Goal: Check status: Check status

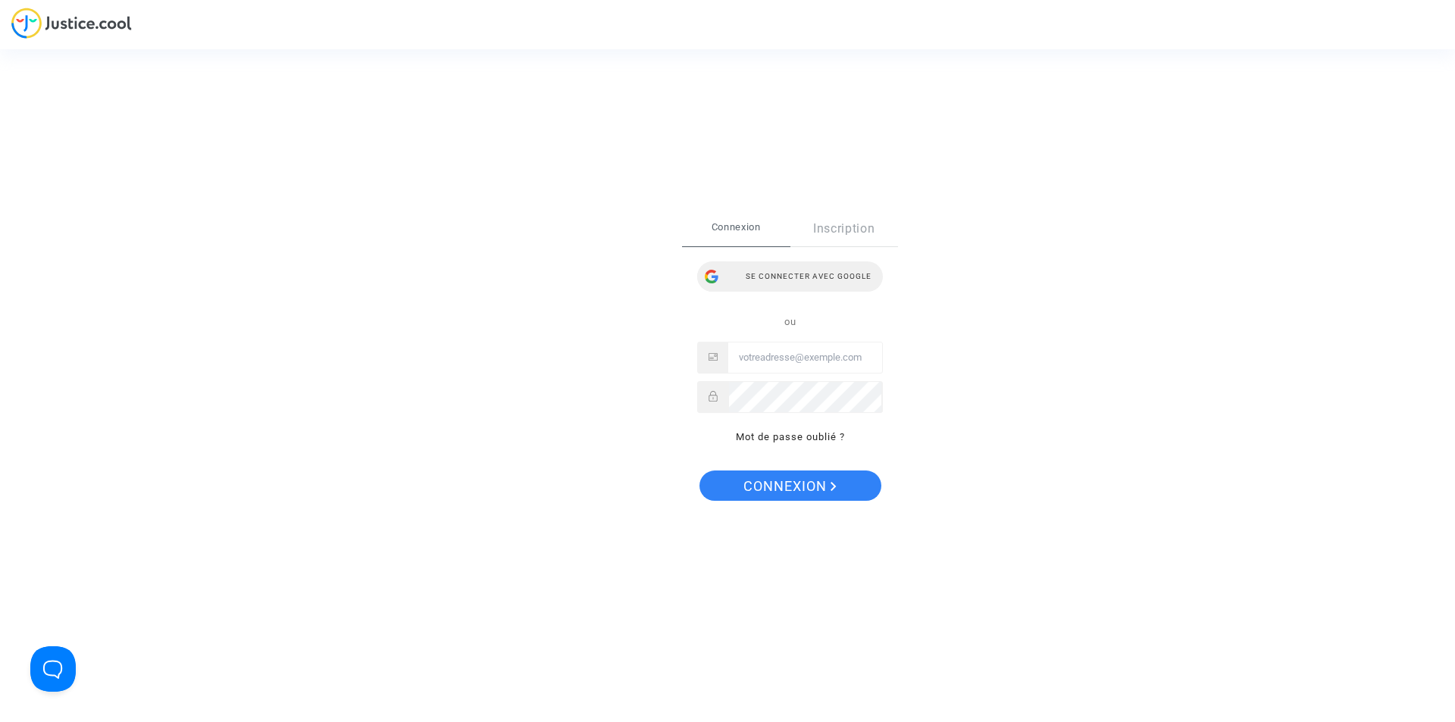
click at [790, 277] on div "Se connecter avec Google" at bounding box center [790, 276] width 186 height 30
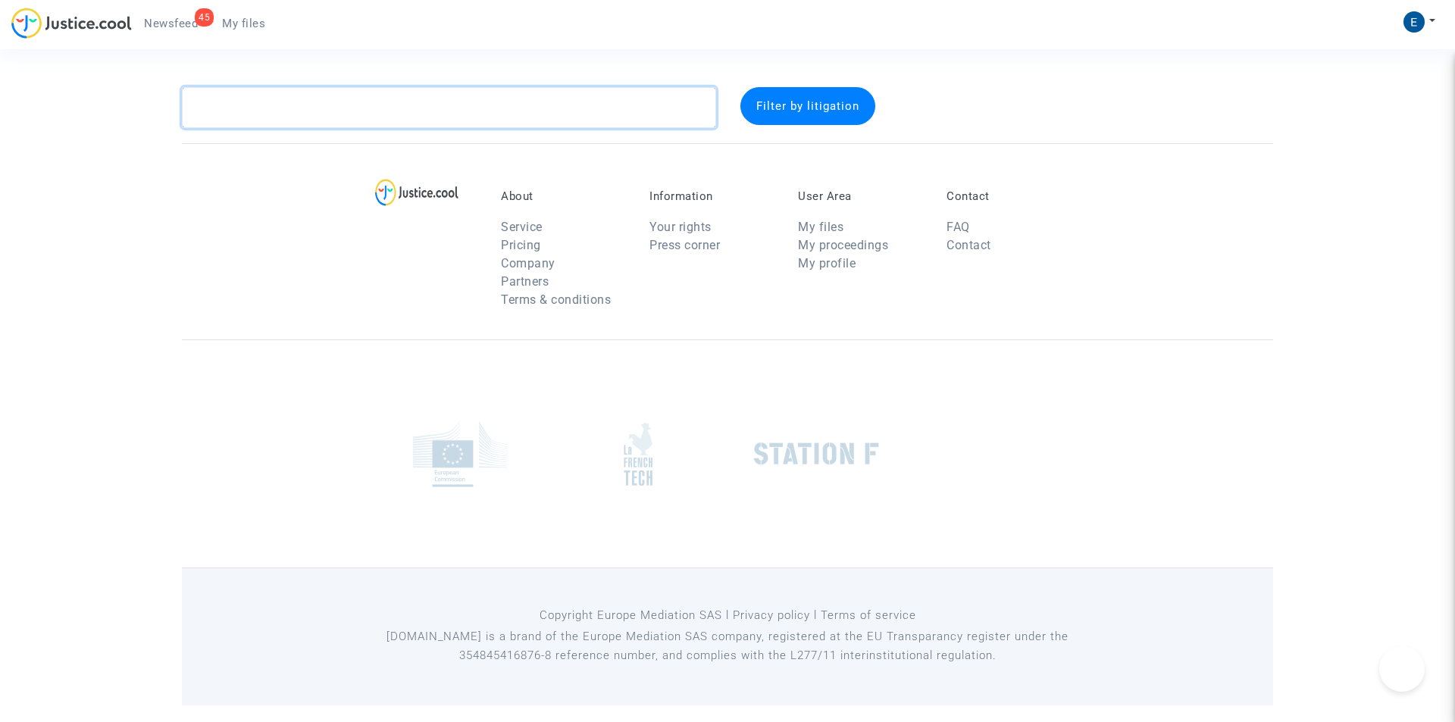
click at [343, 119] on textarea at bounding box center [449, 107] width 534 height 41
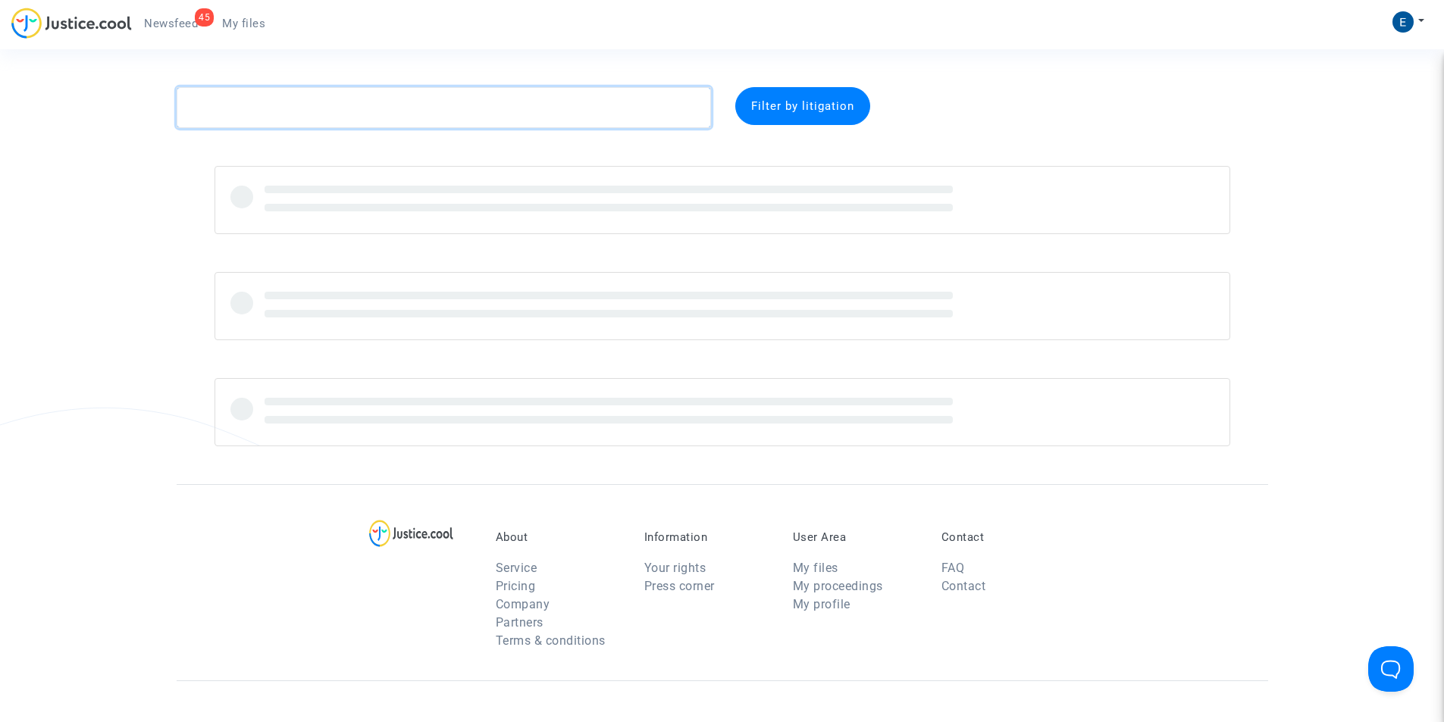
paste textarea "CFR-251009-GHEF"
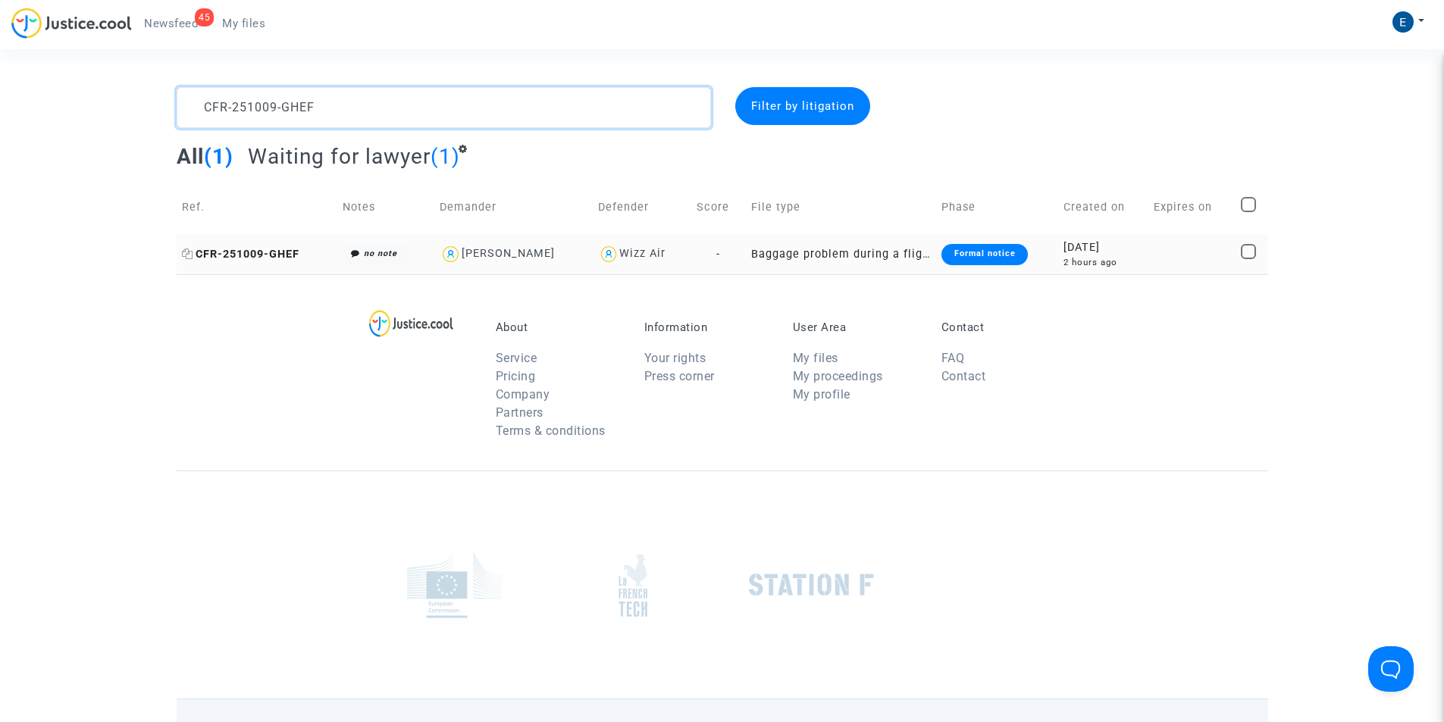
type textarea "CFR-251009-GHEF"
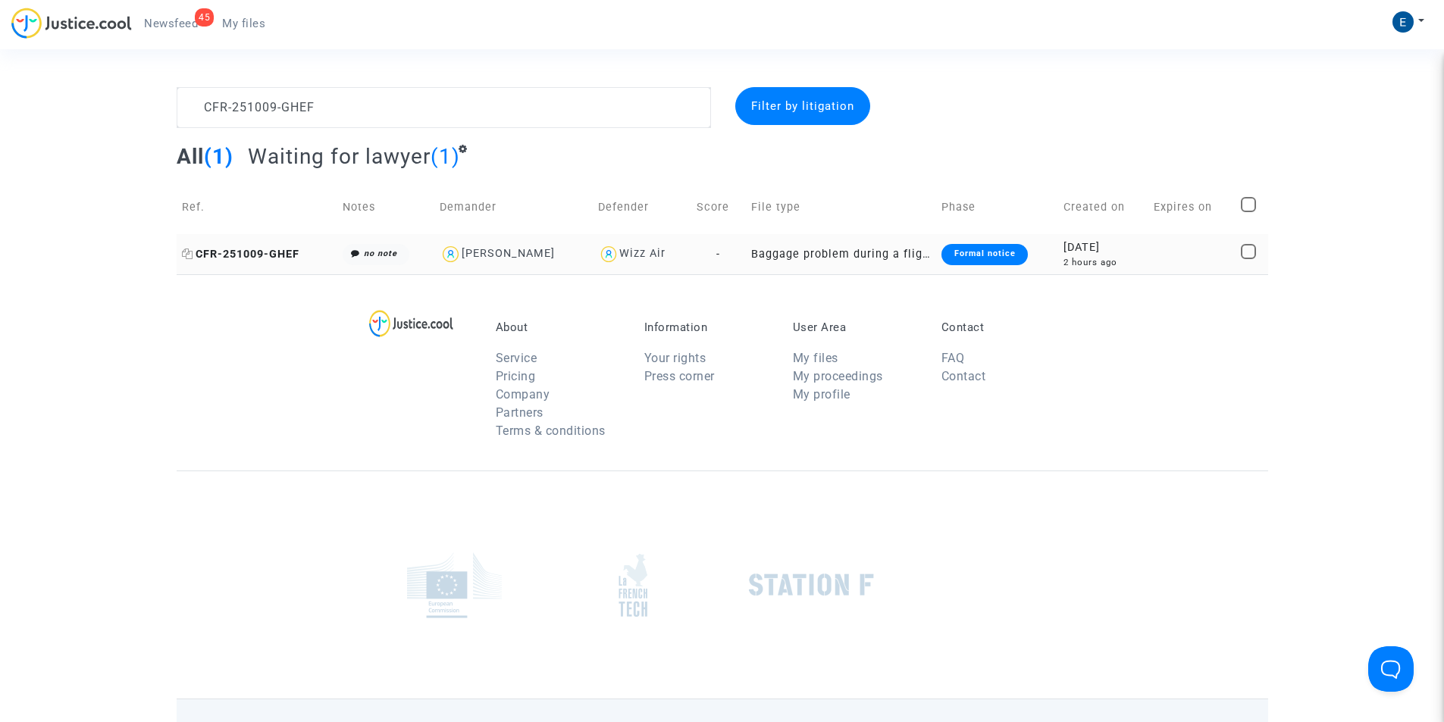
click at [249, 255] on span "CFR-251009-GHEF" at bounding box center [240, 254] width 117 height 13
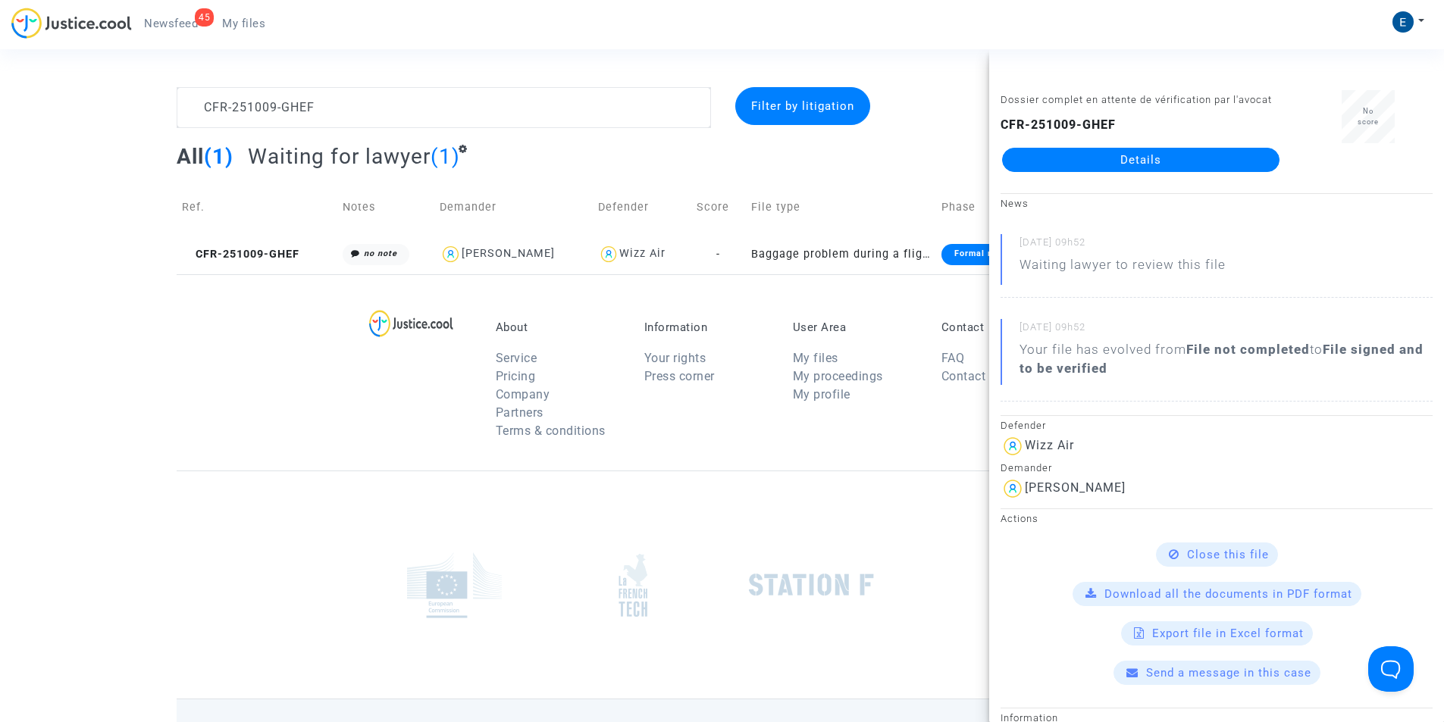
click at [1137, 165] on link "Details" at bounding box center [1140, 160] width 277 height 24
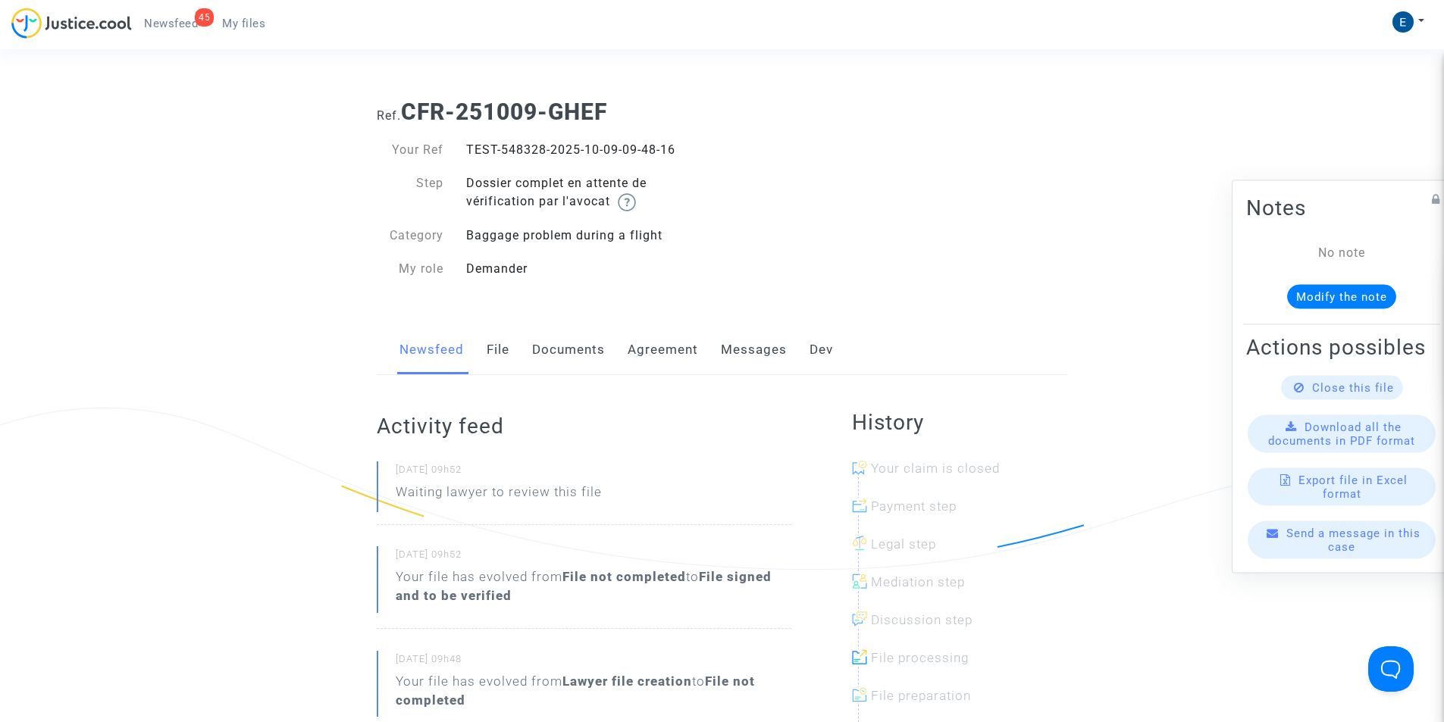
drag, startPoint x: 467, startPoint y: 146, endPoint x: 684, endPoint y: 148, distance: 217.5
click at [684, 148] on div "TEST-548328-2025-10-09-09-48-16" at bounding box center [589, 150] width 268 height 18
click at [722, 197] on div "Ref. CFR-251009-GHEF Your Ref TEST-548328-2025-10-09-09-48-16 Step Dossier comp…" at bounding box center [721, 190] width 713 height 207
